Goal: Find specific page/section: Find specific page/section

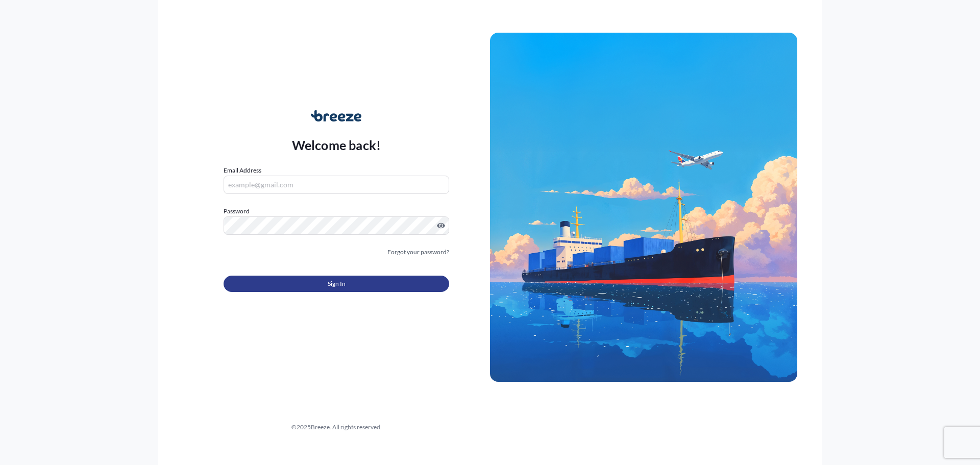
type input "[EMAIL_ADDRESS][DOMAIN_NAME]"
click at [342, 286] on span "Sign In" at bounding box center [337, 284] width 18 height 10
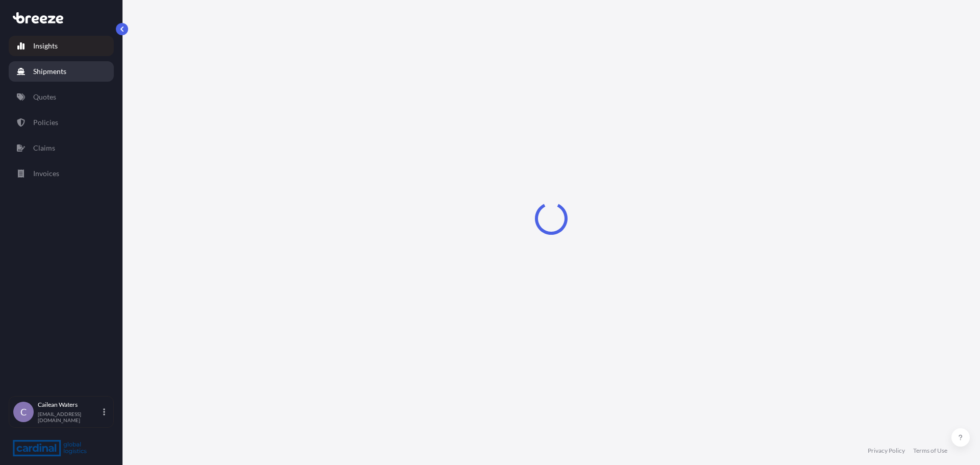
select select "2025"
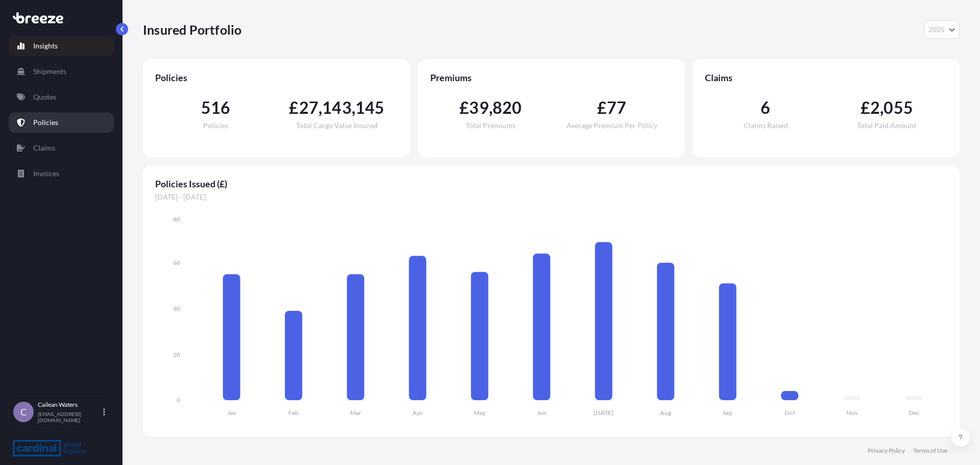
click at [44, 130] on link "Policies" at bounding box center [61, 122] width 105 height 20
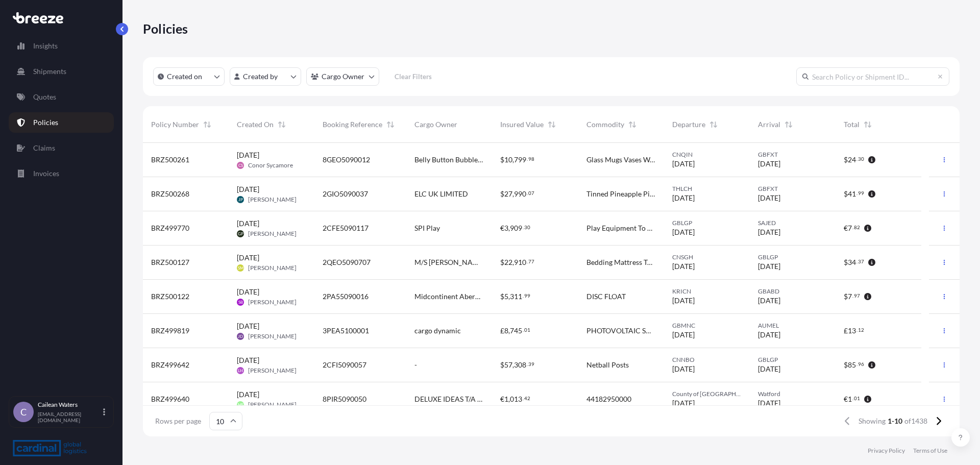
click at [224, 426] on input "10" at bounding box center [225, 421] width 33 height 18
click at [226, 392] on div "50" at bounding box center [225, 392] width 25 height 19
drag, startPoint x: 865, startPoint y: 71, endPoint x: 858, endPoint y: 77, distance: 9.1
click at [858, 77] on input "text" at bounding box center [873, 76] width 153 height 18
click at [447, 125] on span "Cargo Owner" at bounding box center [436, 124] width 43 height 10
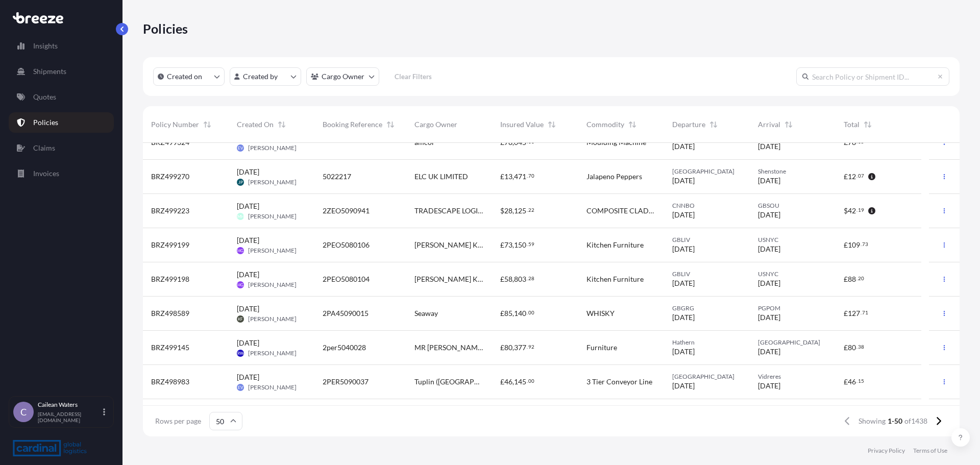
scroll to position [511, 0]
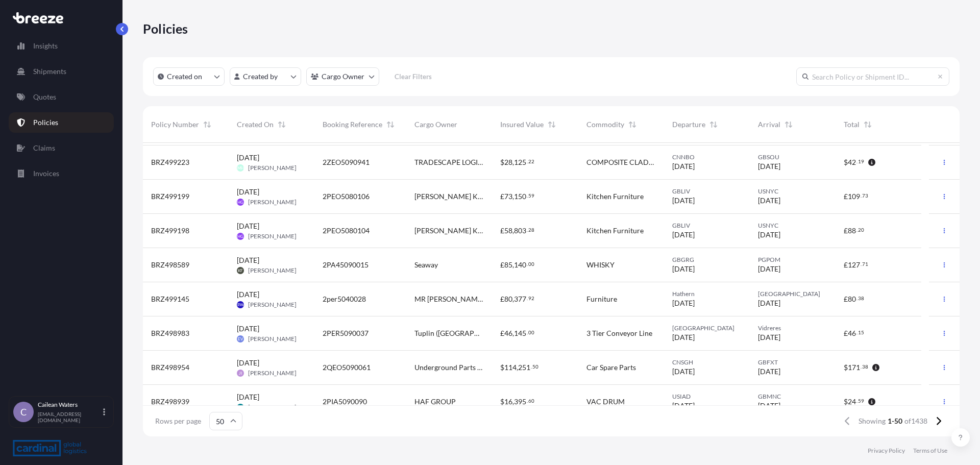
click at [602, 28] on div "Policies" at bounding box center [551, 28] width 817 height 16
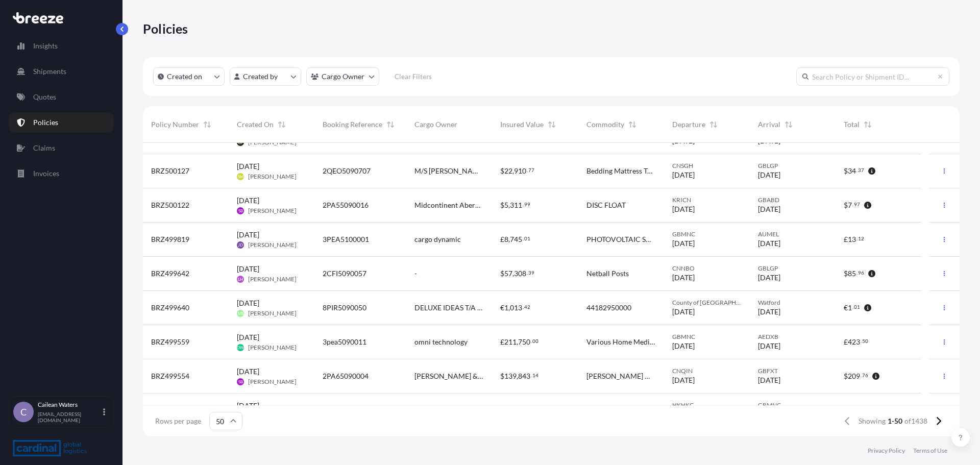
scroll to position [0, 0]
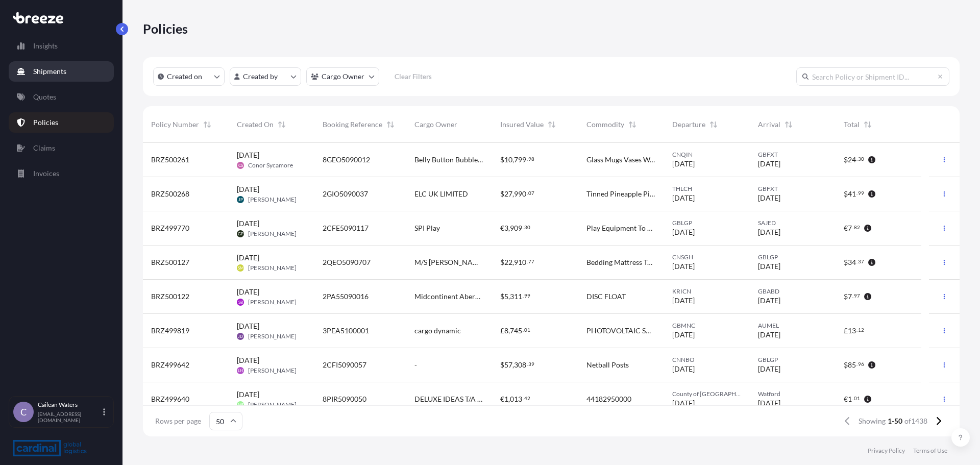
click at [50, 75] on p "Shipments" at bounding box center [49, 71] width 33 height 10
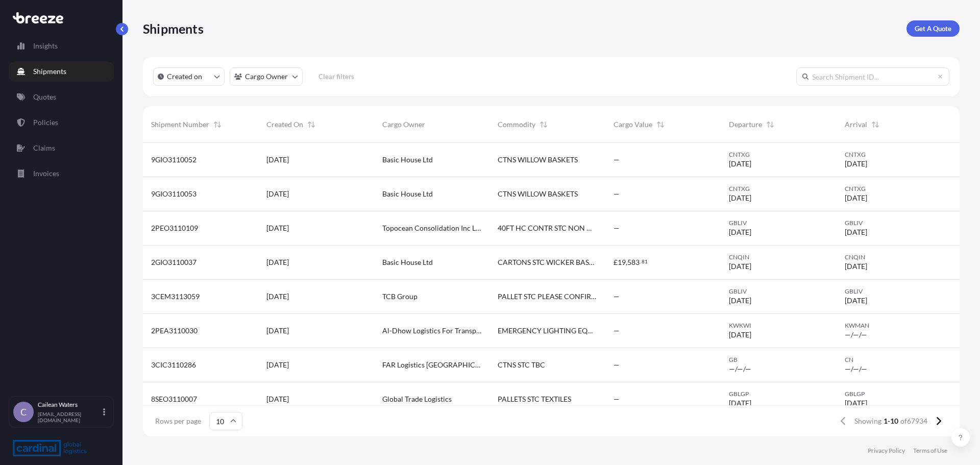
scroll to position [80, 0]
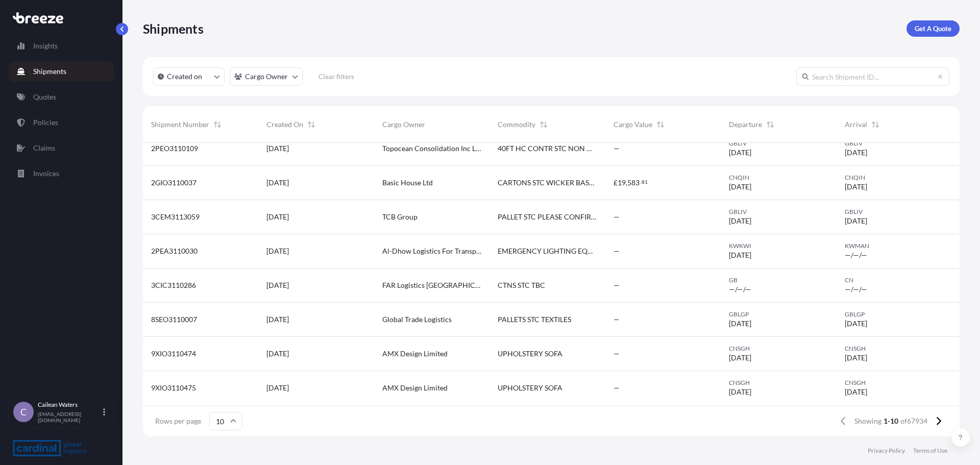
click at [232, 421] on icon at bounding box center [234, 420] width 6 height 3
click at [222, 392] on div "50" at bounding box center [225, 392] width 25 height 19
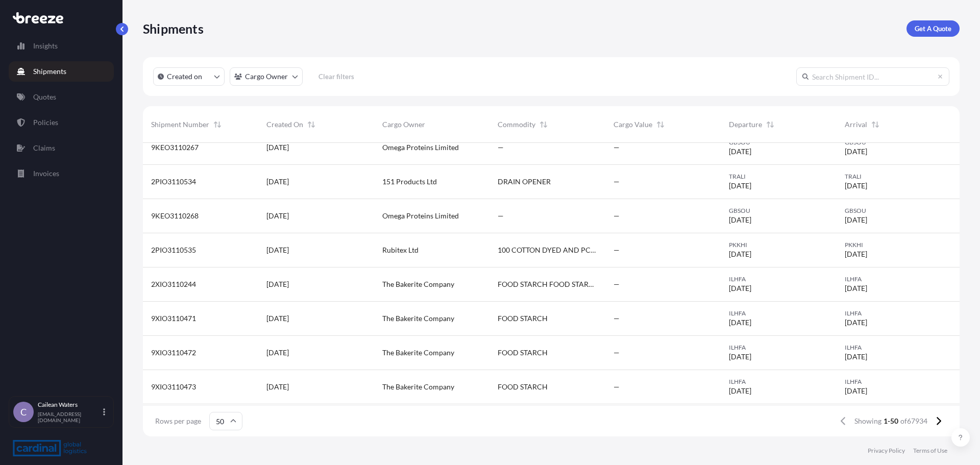
scroll to position [989, 0]
